Goal: Check status: Check status

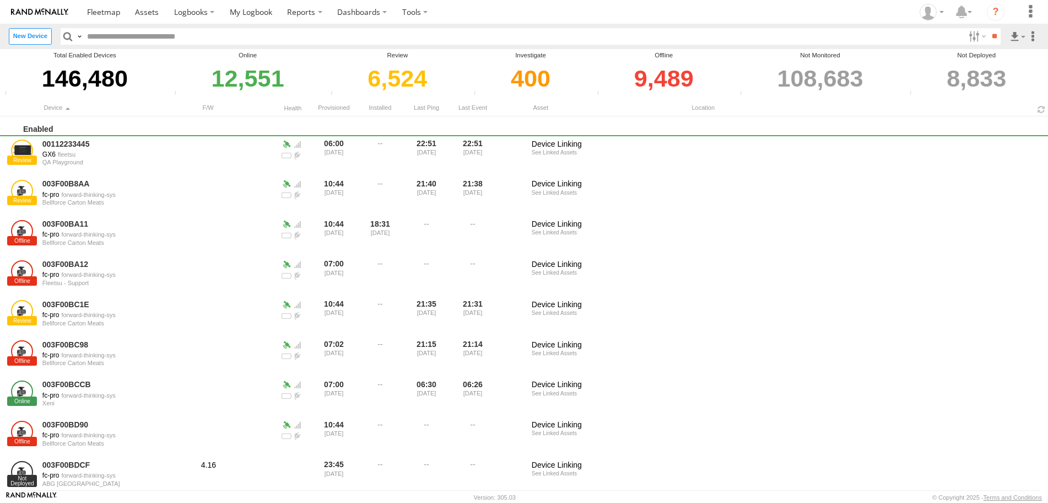
click at [274, 36] on input "text" at bounding box center [523, 36] width 881 height 16
click at [228, 34] on input "text" at bounding box center [523, 36] width 881 height 16
click at [199, 31] on input "text" at bounding box center [523, 36] width 881 height 16
paste input "**********"
type input "**********"
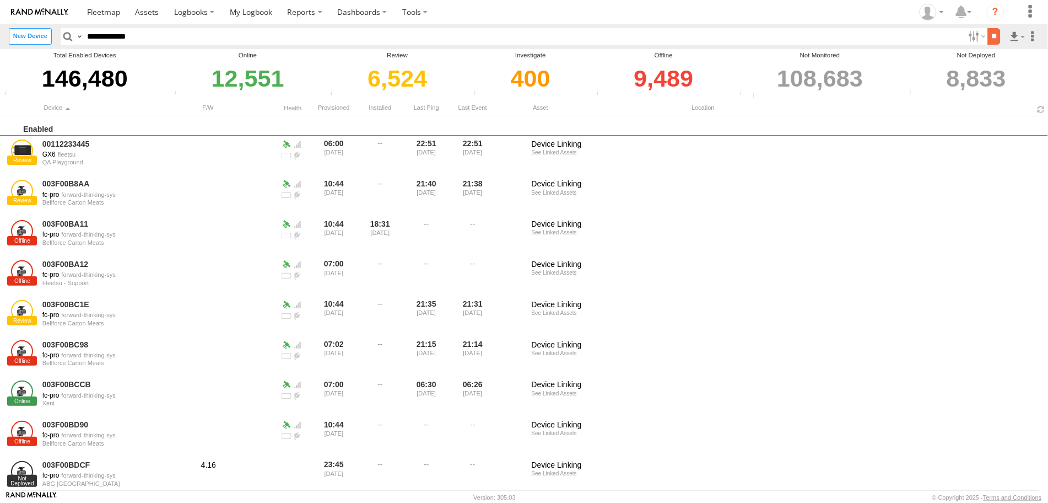
click at [988, 40] on input "**" at bounding box center [994, 36] width 13 height 16
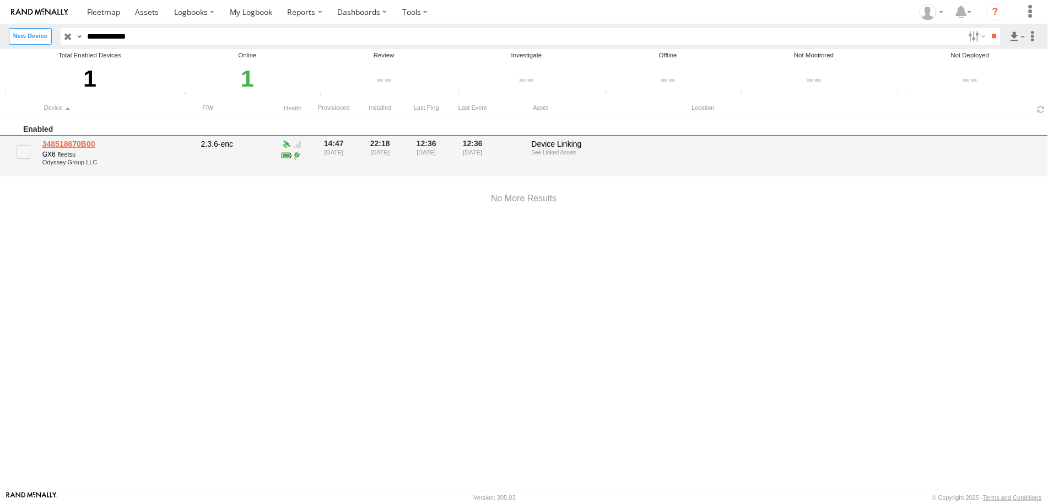
click at [77, 145] on link "348518670B00" at bounding box center [117, 144] width 151 height 10
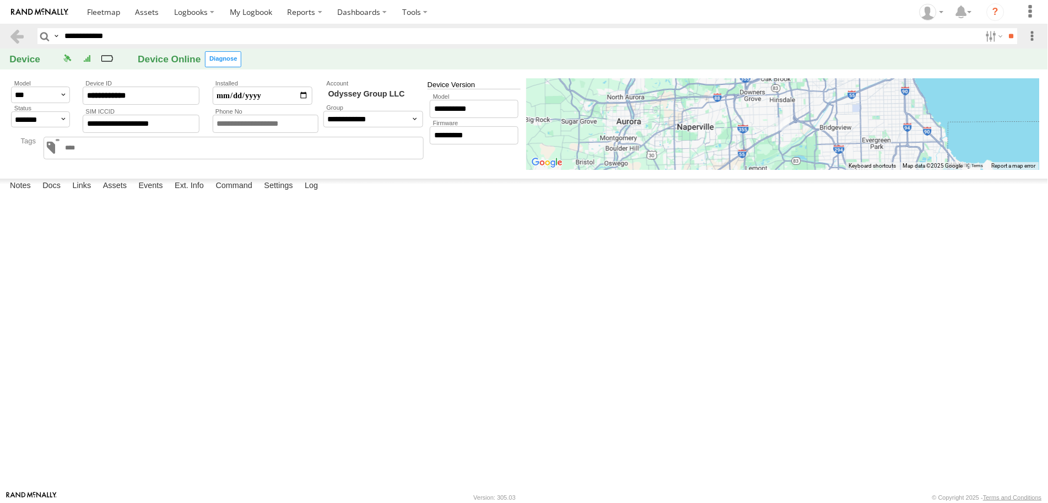
click at [0, 0] on link "122" at bounding box center [0, 0] width 0 height 0
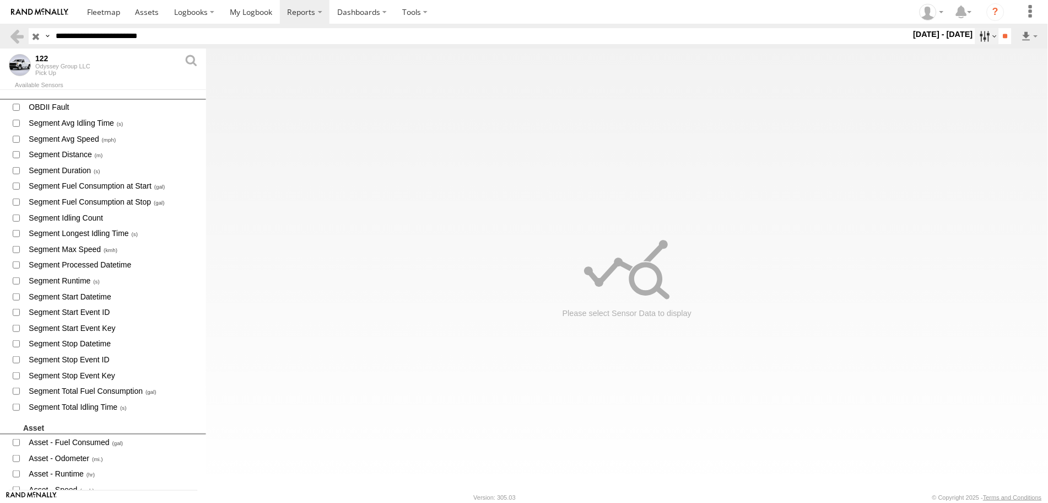
click at [980, 34] on label at bounding box center [987, 36] width 24 height 16
click at [0, 0] on label at bounding box center [0, 0] width 0 height 0
click at [1001, 36] on input "**" at bounding box center [1005, 36] width 13 height 16
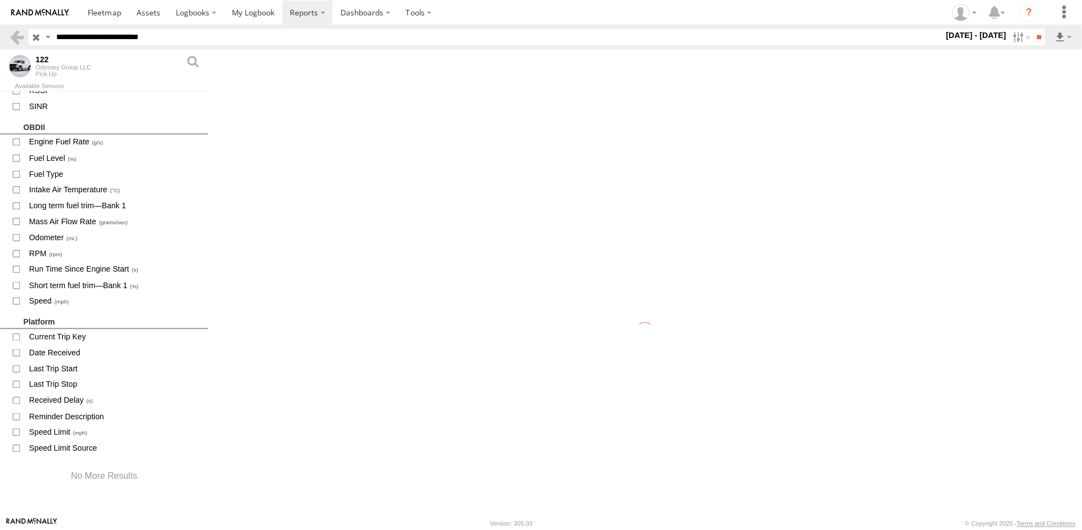
scroll to position [910, 0]
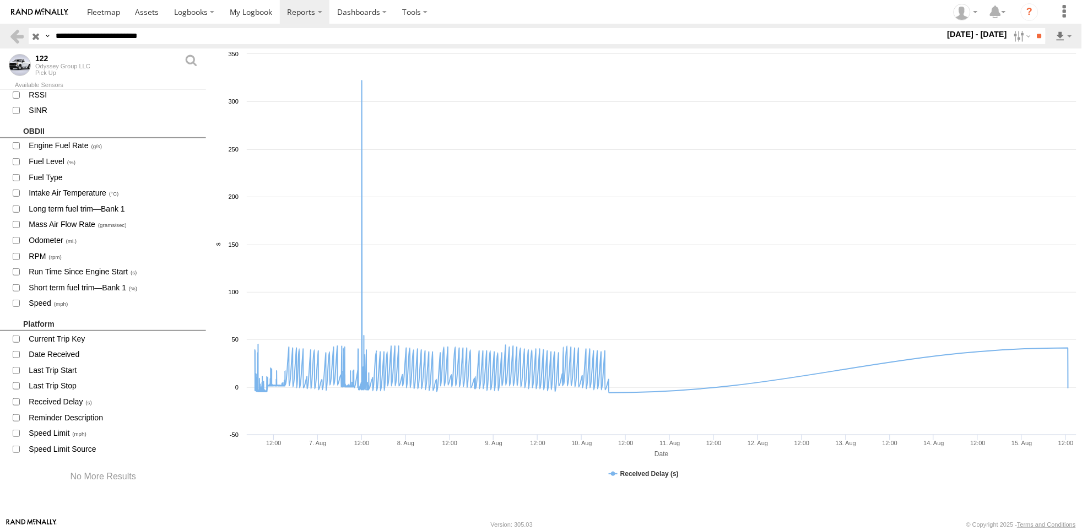
click at [783, 502] on div "Created with Highcharts 6.0.7 Date s Received Delay (s) 12:00 7. Aug 12:00 8. A…" at bounding box center [644, 283] width 876 height 470
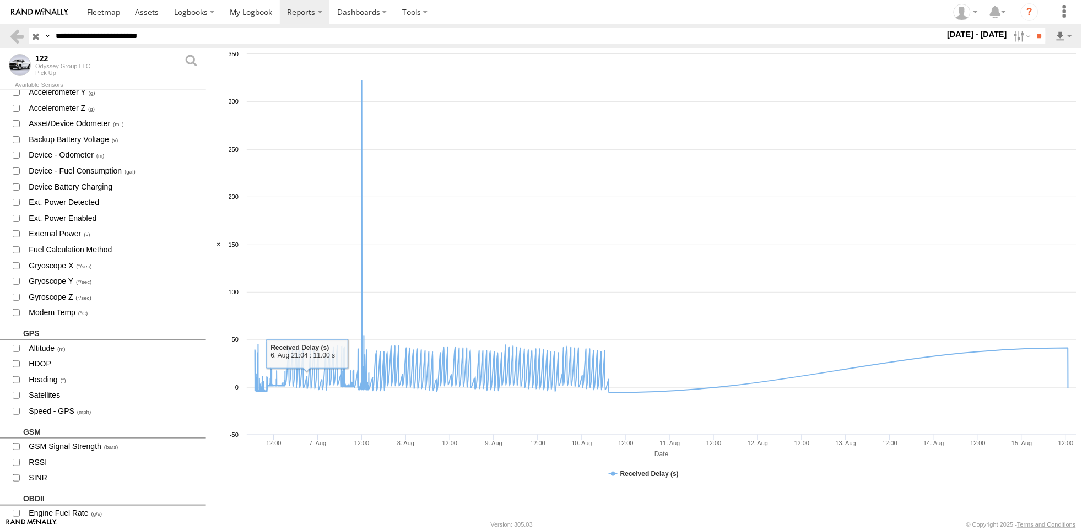
scroll to position [175, 0]
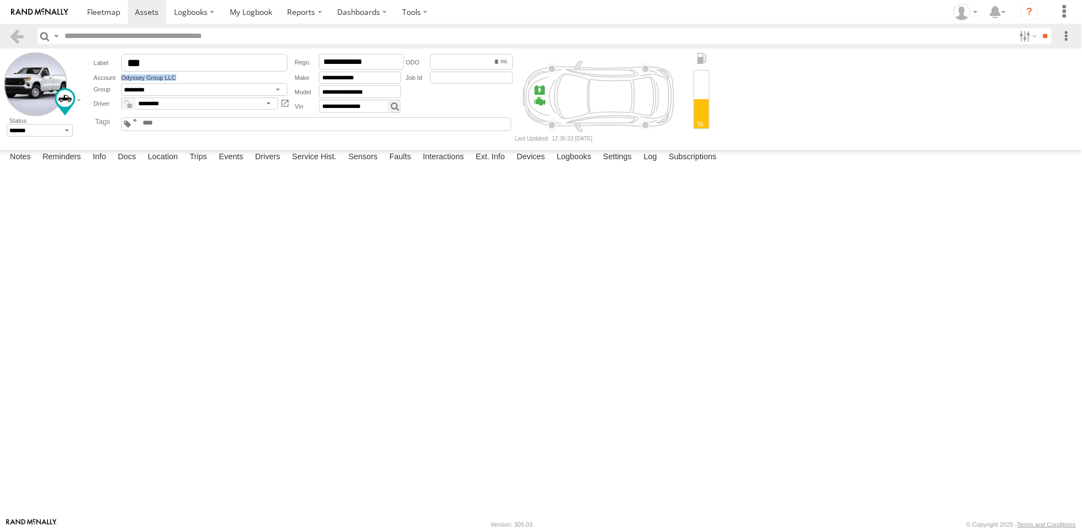
drag, startPoint x: 159, startPoint y: 80, endPoint x: 120, endPoint y: 79, distance: 39.1
click at [120, 79] on div "Account Odyssey Group LLC" at bounding box center [192, 77] width 197 height 8
click at [193, 78] on div "Account Odyssey Group LLC" at bounding box center [192, 77] width 197 height 8
drag, startPoint x: 179, startPoint y: 79, endPoint x: 121, endPoint y: 81, distance: 57.3
click at [121, 81] on div "Account Odyssey Group LLC" at bounding box center [192, 77] width 197 height 8
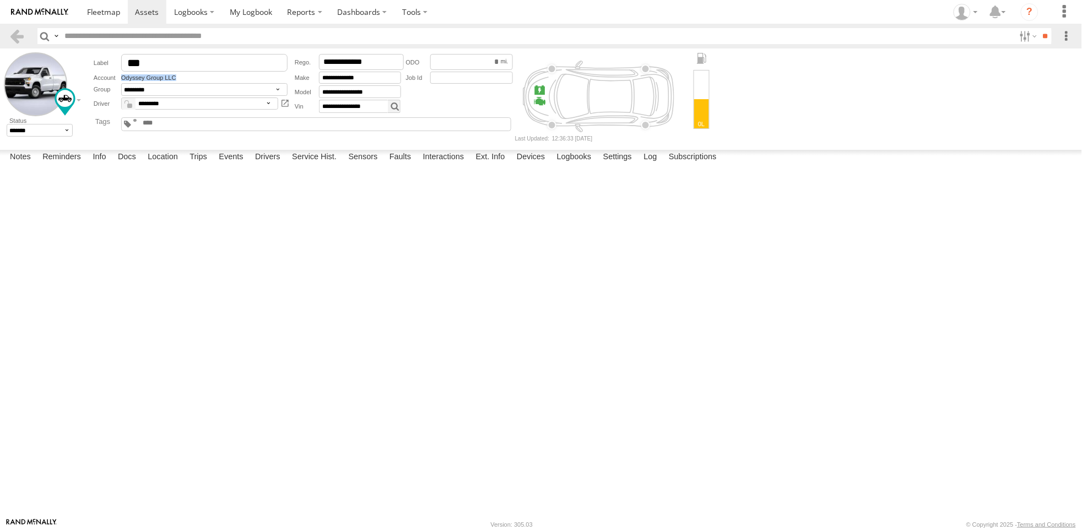
copy link "Odyssey Group LLC"
drag, startPoint x: 373, startPoint y: 309, endPoint x: 371, endPoint y: 299, distance: 10.0
click at [0, 0] on div at bounding box center [0, 0] width 0 height 0
